Goal: Find contact information: Find contact information

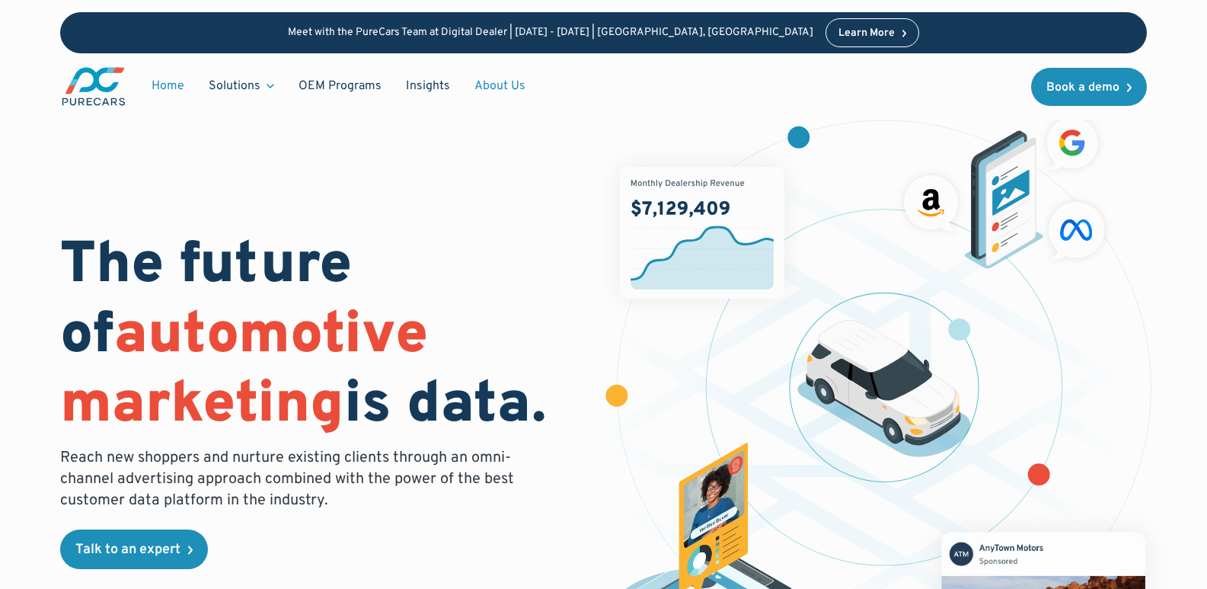
click at [464, 89] on link "About Us" at bounding box center [499, 86] width 75 height 29
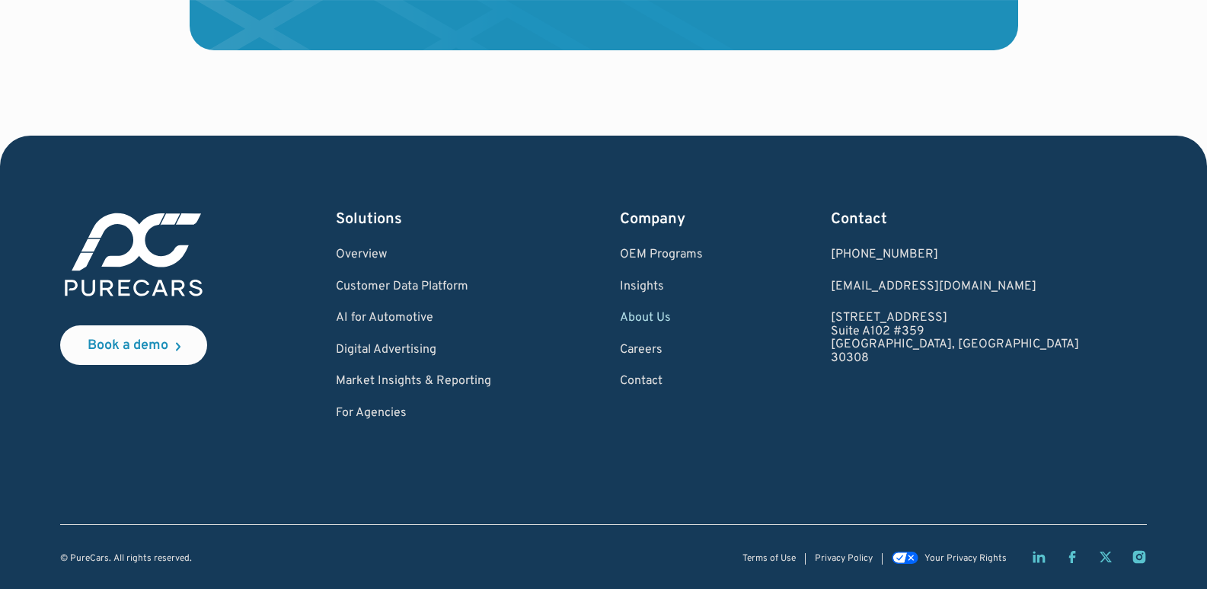
scroll to position [4550, 0]
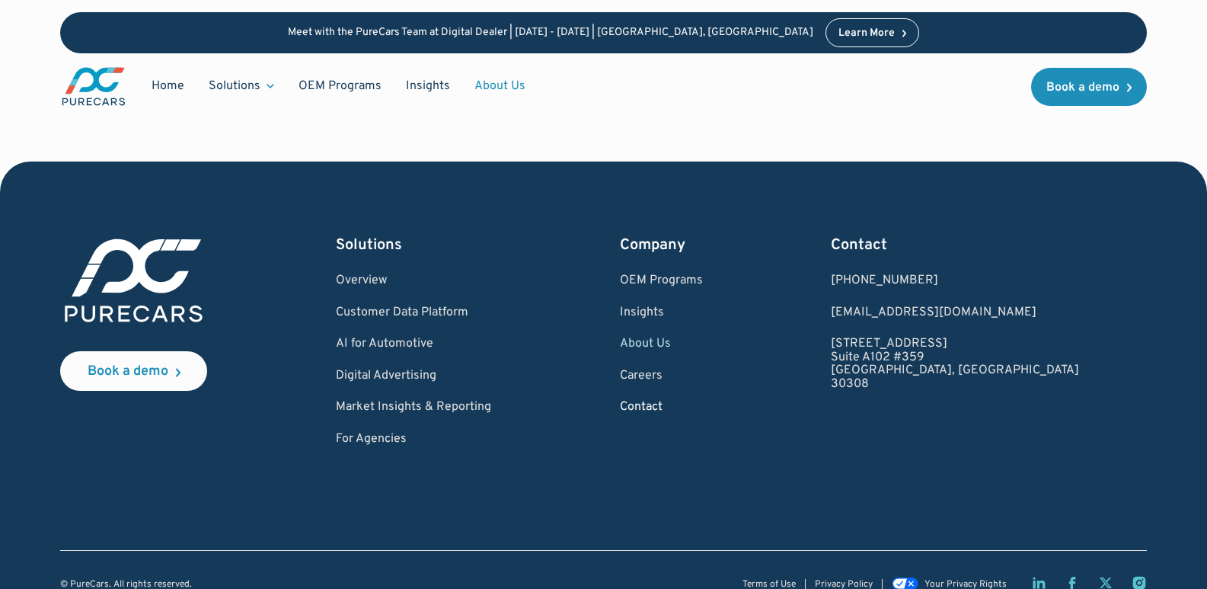
click at [703, 409] on link "Contact" at bounding box center [661, 408] width 83 height 14
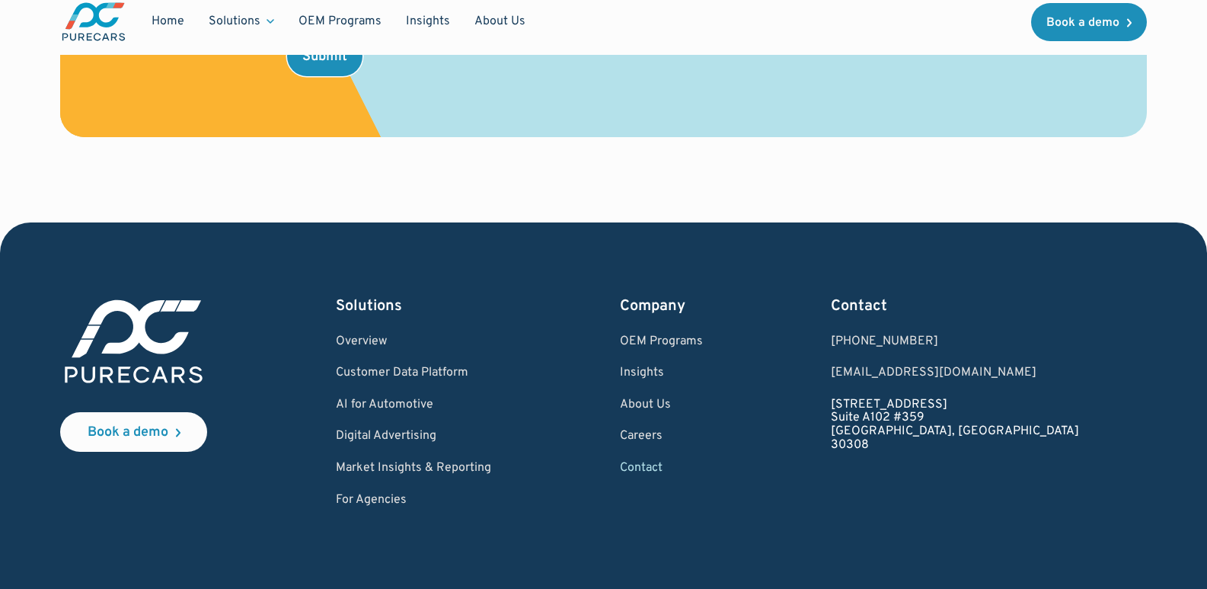
scroll to position [969, 0]
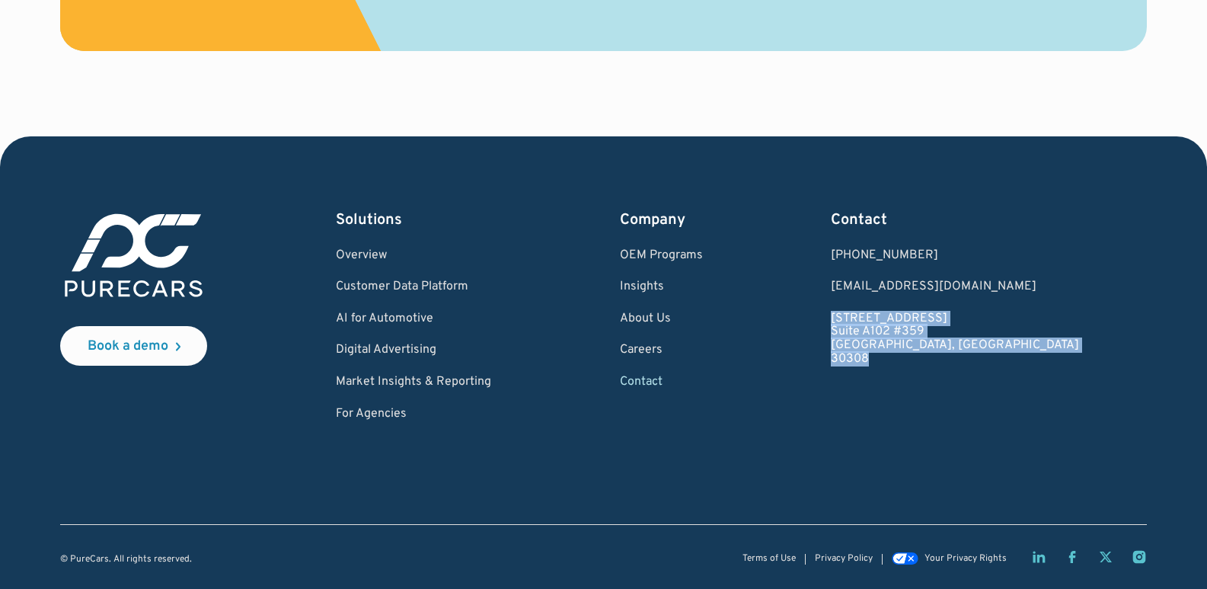
drag, startPoint x: 920, startPoint y: 314, endPoint x: 988, endPoint y: 363, distance: 84.5
click at [988, 365] on div "Book a demo Solutions Overview Customer Data Platform AI for Automotive Digital…" at bounding box center [603, 315] width 1087 height 212
copy link "931 Monroe Drive NE Suite A102 #359 Atlanta, GA 30308"
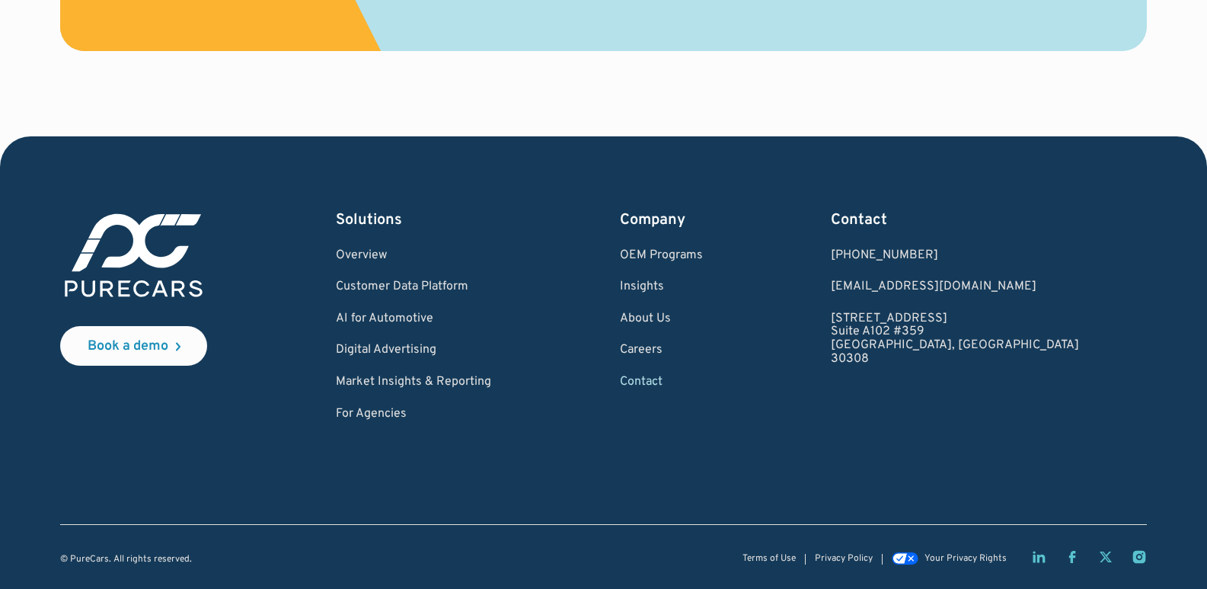
click at [901, 371] on div "Book a demo Solutions Overview Customer Data Platform AI for Automotive Digital…" at bounding box center [603, 315] width 1087 height 212
drag, startPoint x: 920, startPoint y: 346, endPoint x: 965, endPoint y: 366, distance: 49.4
click at [965, 366] on div "Book a demo Solutions Overview Customer Data Platform AI for Automotive Digital…" at bounding box center [603, 315] width 1087 height 212
copy link "Atlanta, GA 30308"
